Goal: Task Accomplishment & Management: Complete application form

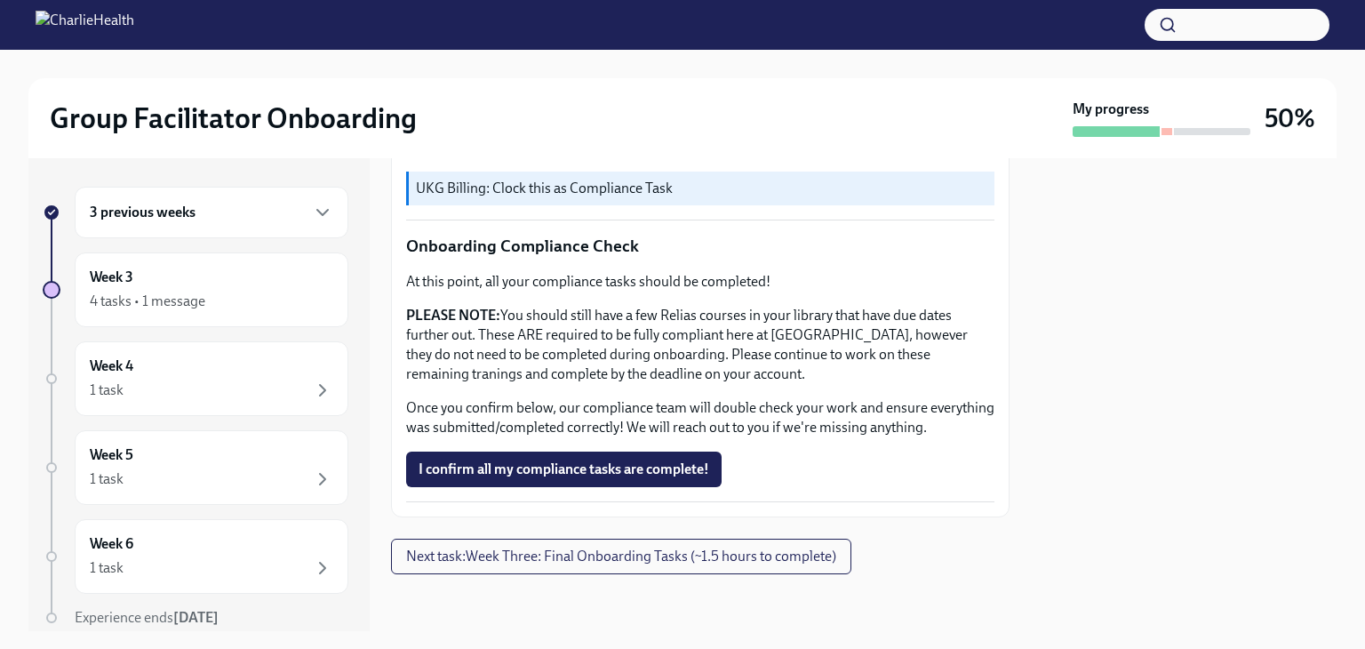
scroll to position [1048, 0]
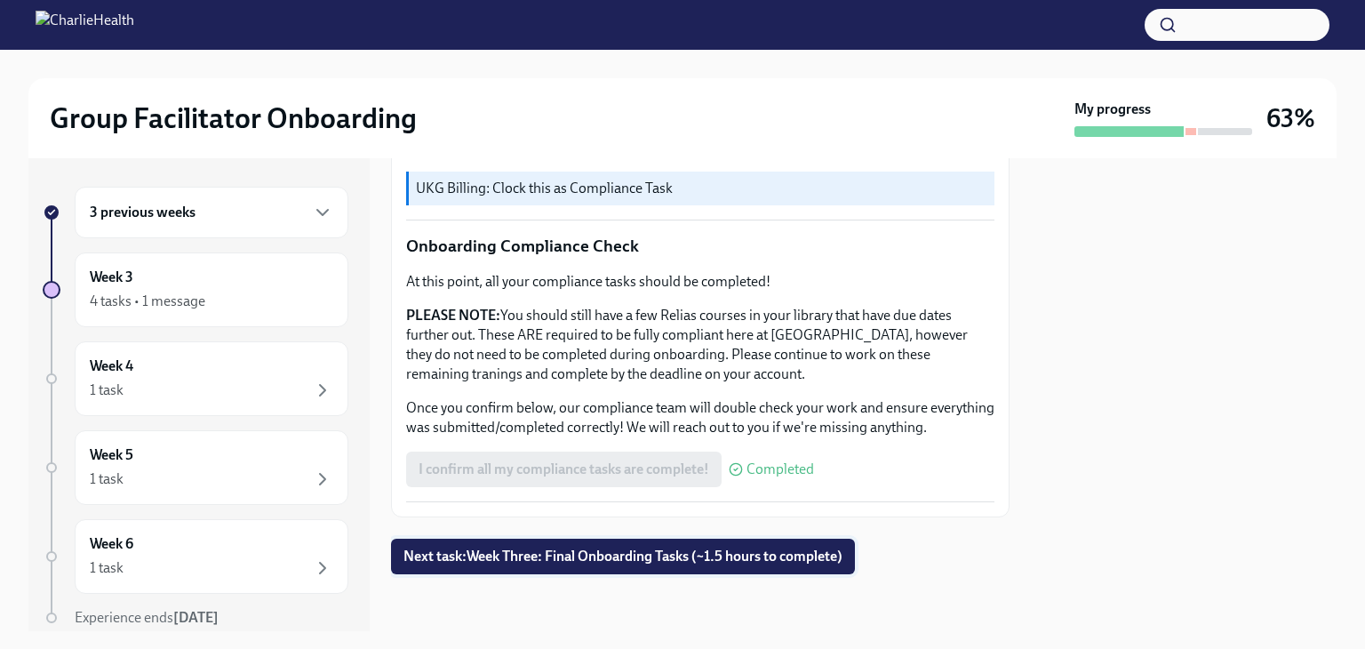
click at [673, 554] on span "Next task : Week Three: Final Onboarding Tasks (~1.5 hours to complete)" at bounding box center [622, 556] width 439 height 18
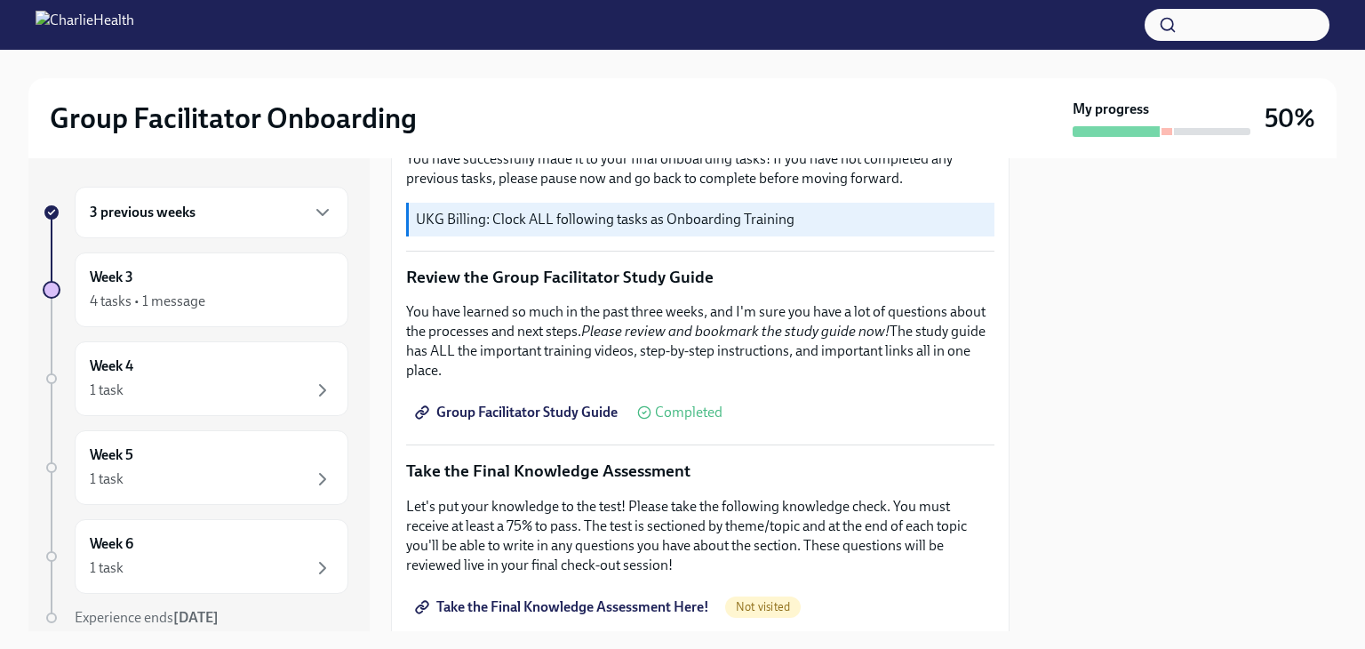
scroll to position [711, 0]
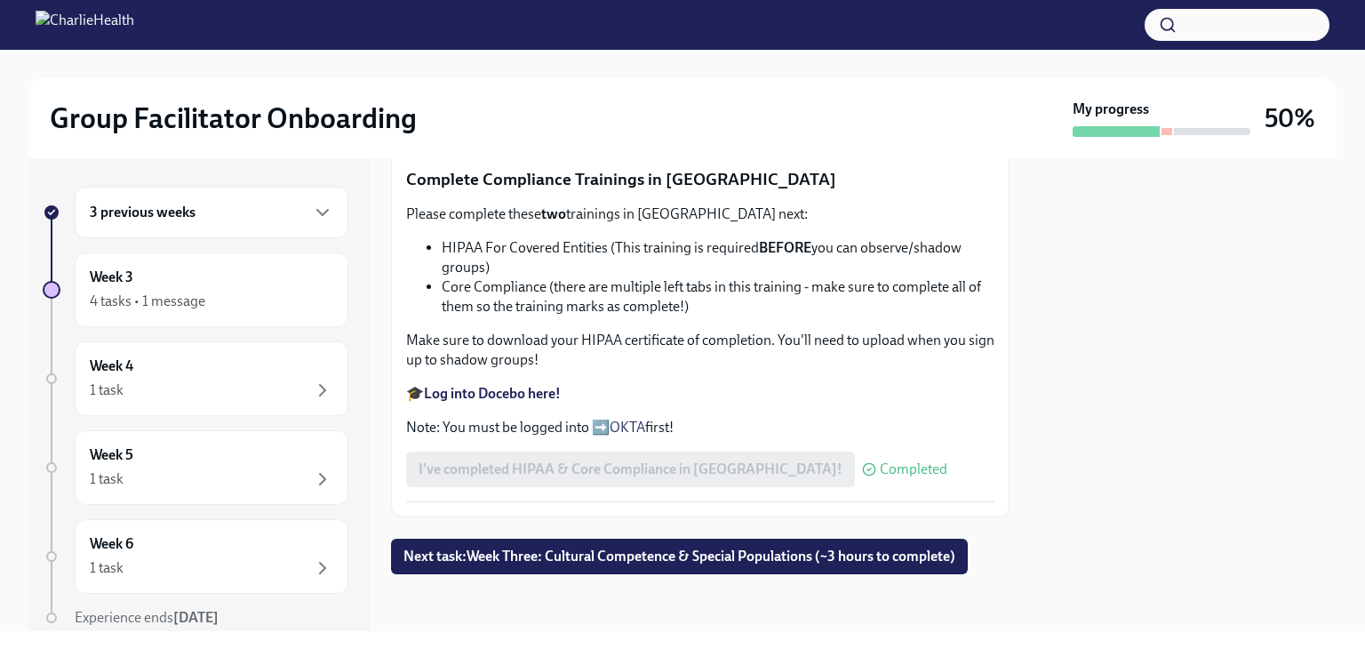
scroll to position [1106, 0]
click at [684, 559] on span "Next task : Week Three: Cultural Competence & Special Populations (~3 hours to …" at bounding box center [679, 556] width 552 height 18
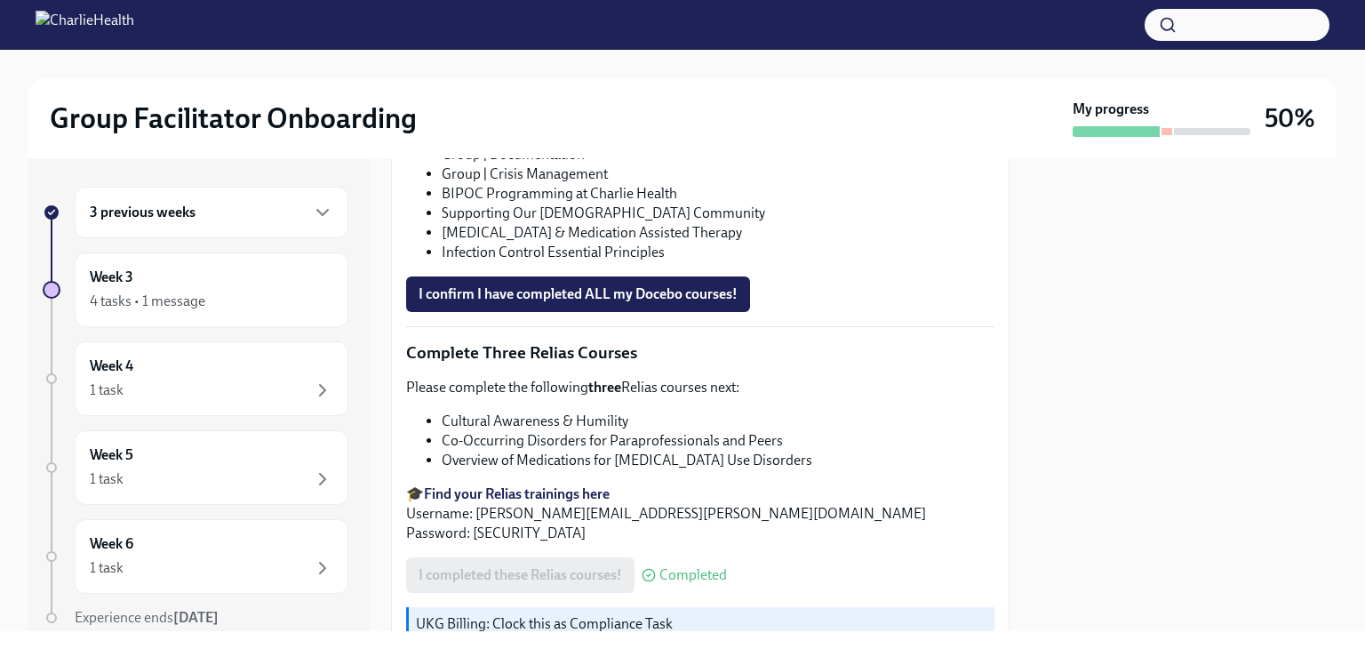
scroll to position [1244, 0]
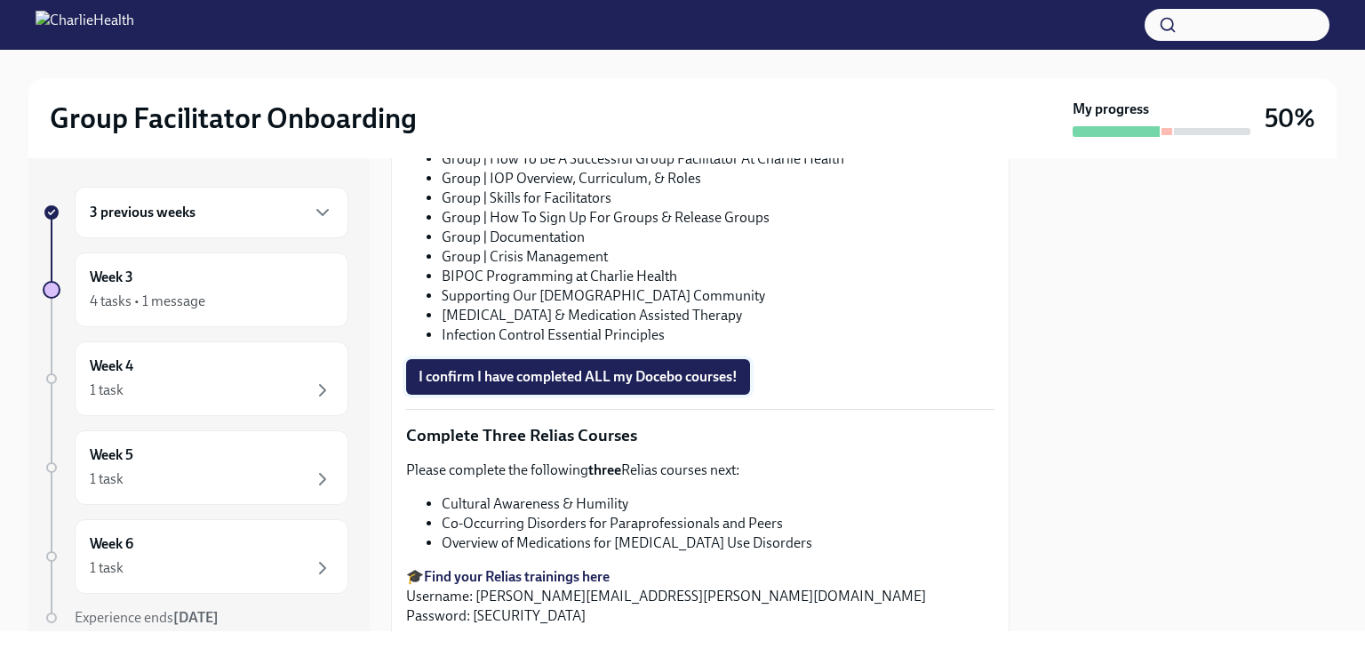
click at [560, 368] on span "I confirm I have completed ALL my Docebo courses!" at bounding box center [578, 377] width 319 height 18
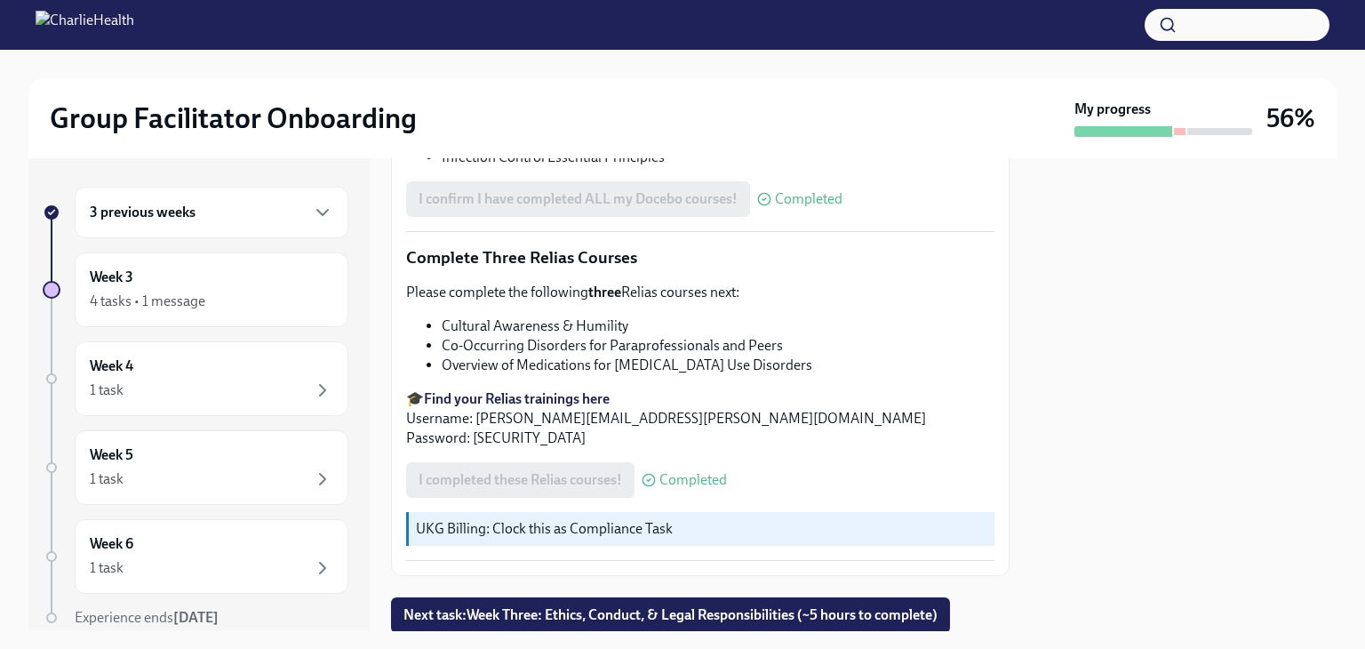
scroll to position [1455, 0]
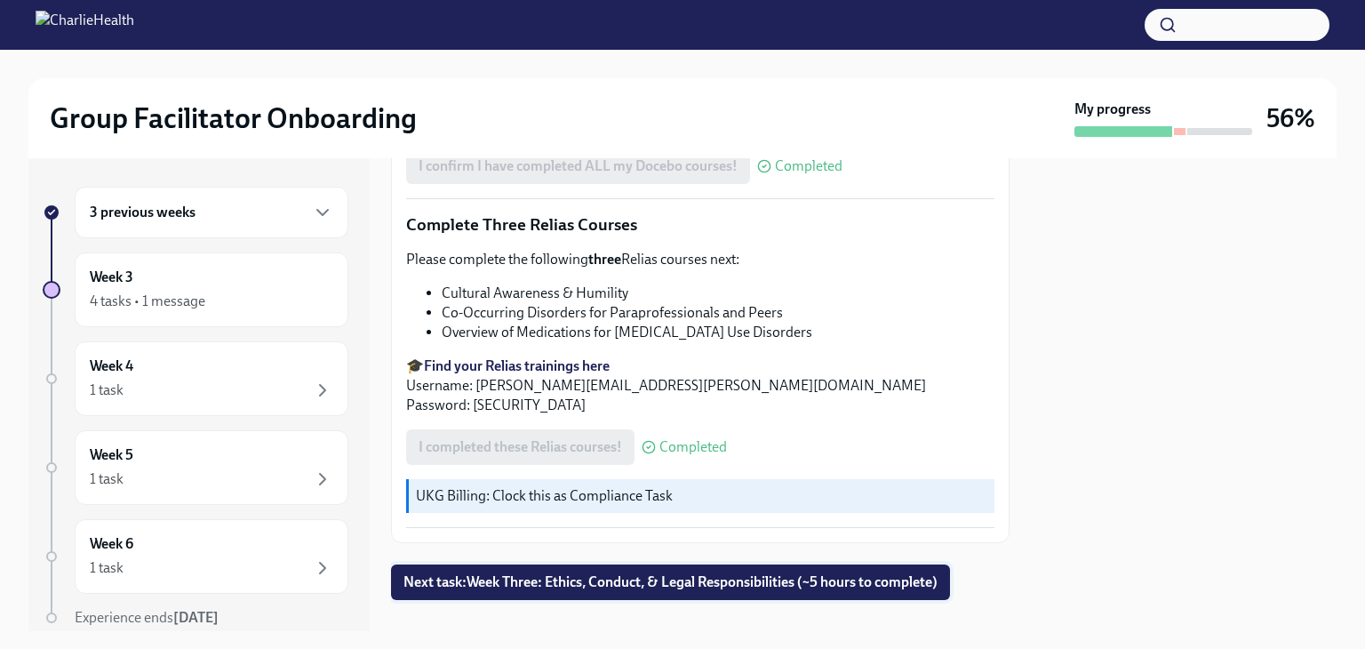
click at [691, 573] on span "Next task : Week Three: Ethics, Conduct, & Legal Responsibilities (~5 hours to …" at bounding box center [670, 582] width 534 height 18
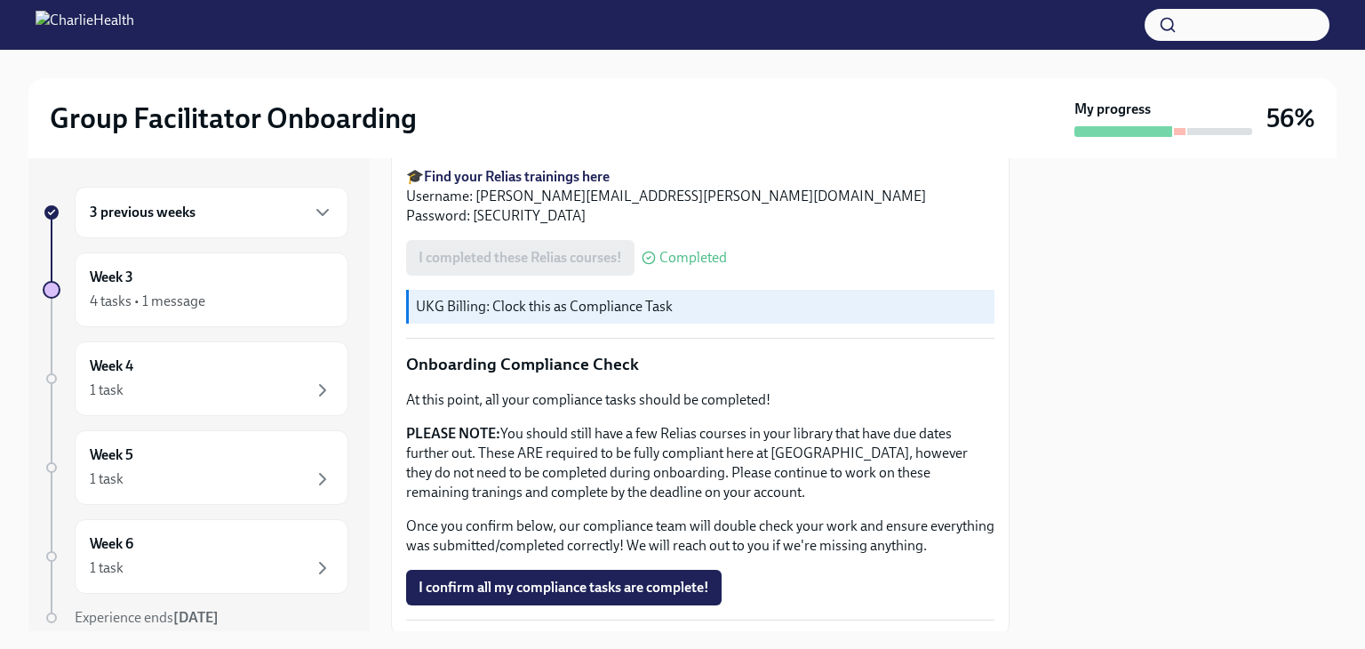
scroll to position [1048, 0]
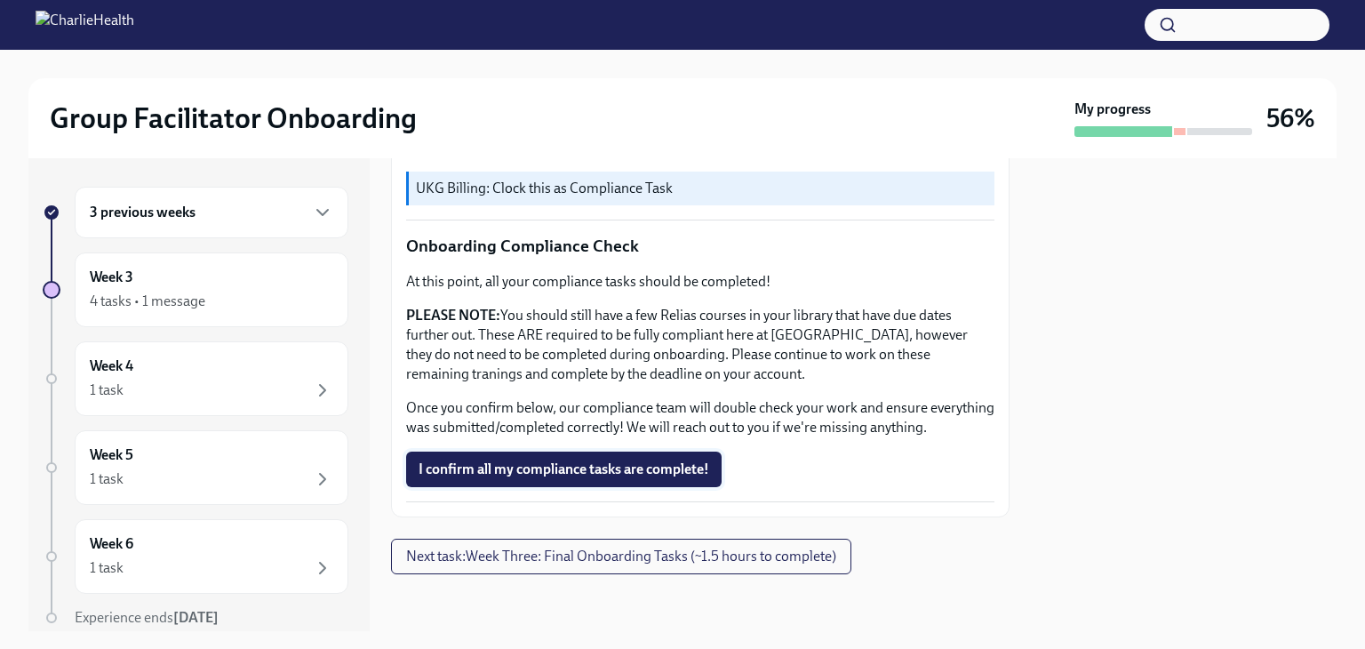
click at [603, 475] on span "I confirm all my compliance tasks are complete!" at bounding box center [564, 469] width 291 height 18
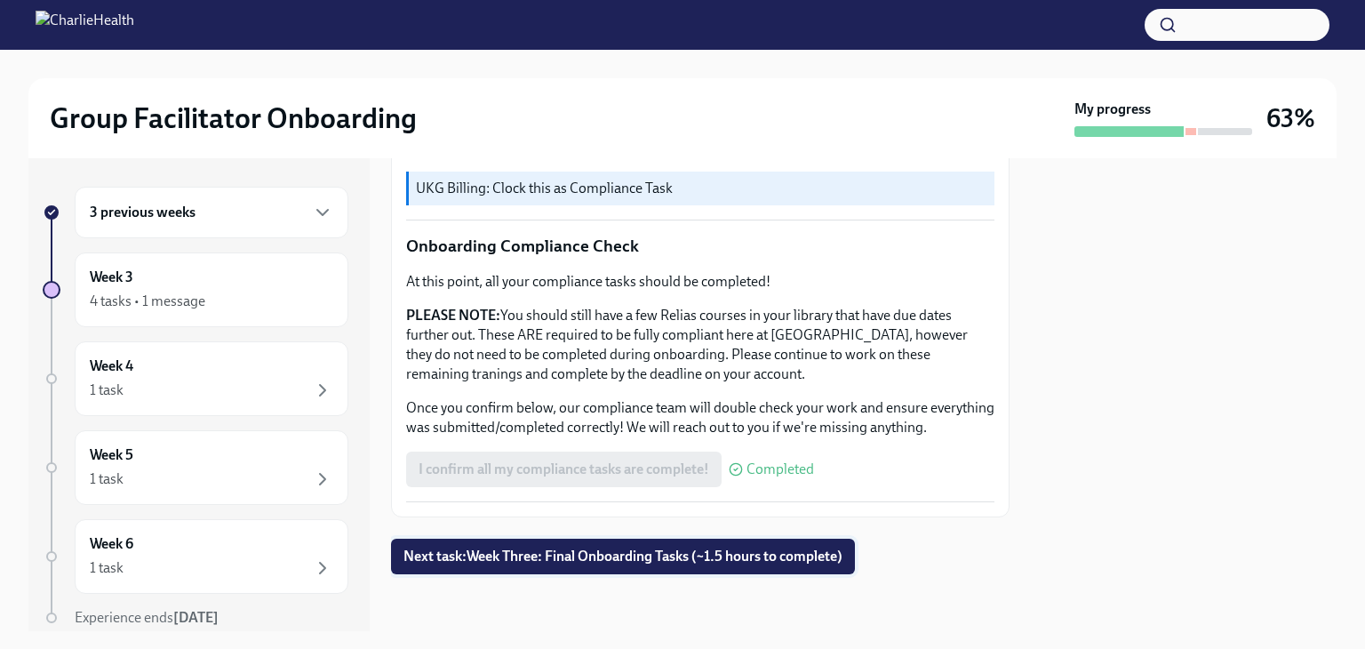
click at [686, 550] on span "Next task : Week Three: Final Onboarding Tasks (~1.5 hours to complete)" at bounding box center [622, 556] width 439 height 18
